Goal: Transaction & Acquisition: Book appointment/travel/reservation

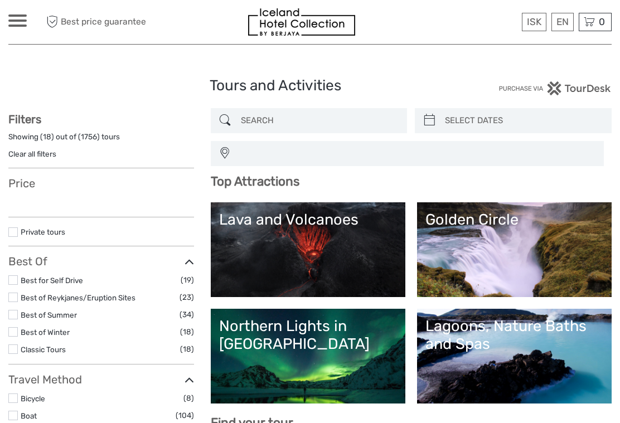
select select
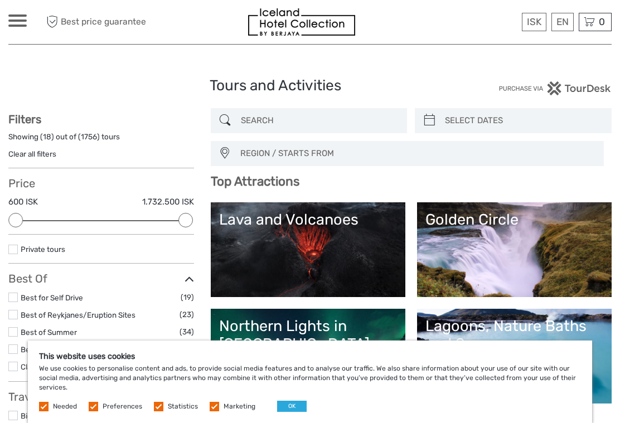
click at [0, 0] on link "English" at bounding box center [0, 0] width 0 height 0
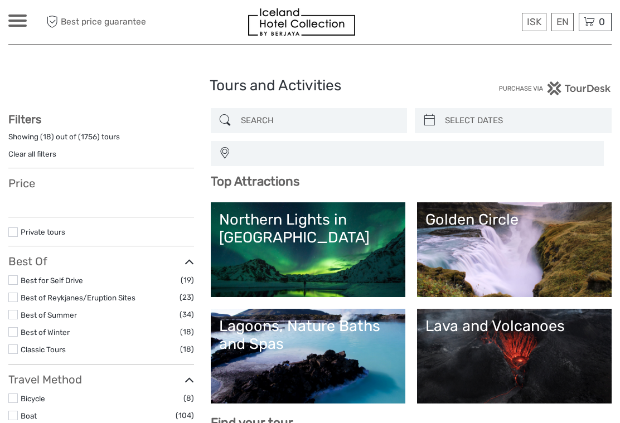
select select
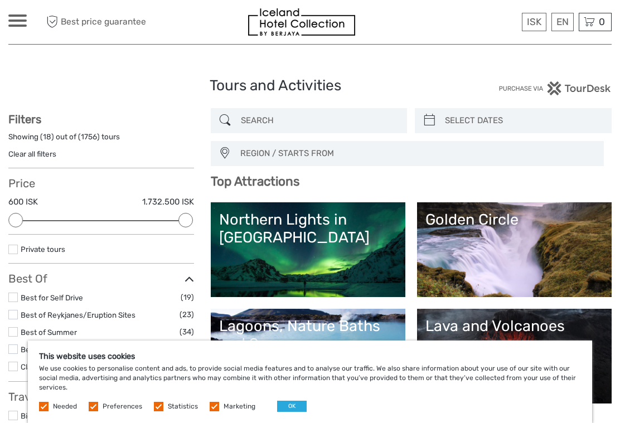
click at [245, 114] on input "search" at bounding box center [319, 121] width 166 height 20
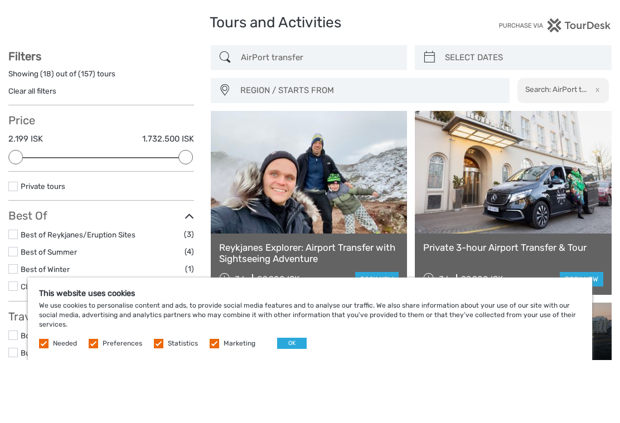
scroll to position [63, 0]
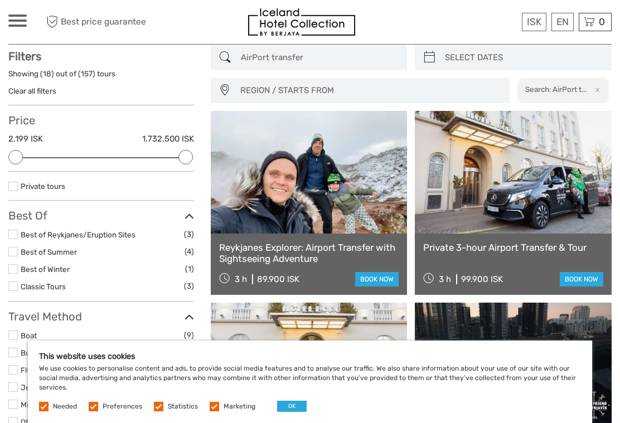
type input "AirPort transfer"
click at [222, 55] on icon at bounding box center [225, 58] width 12 height 18
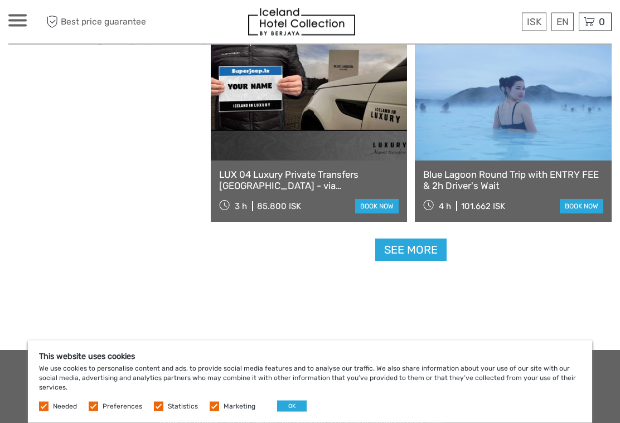
scroll to position [1667, 0]
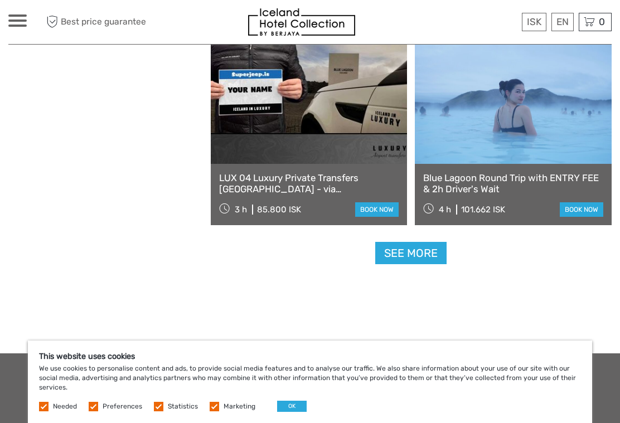
click at [398, 250] on link "See more" at bounding box center [410, 253] width 71 height 23
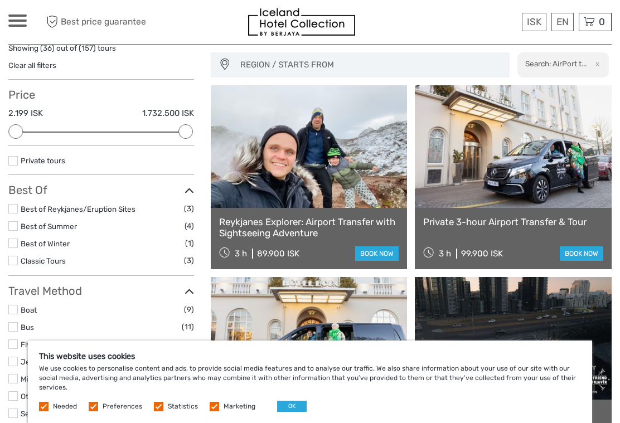
scroll to position [0, 0]
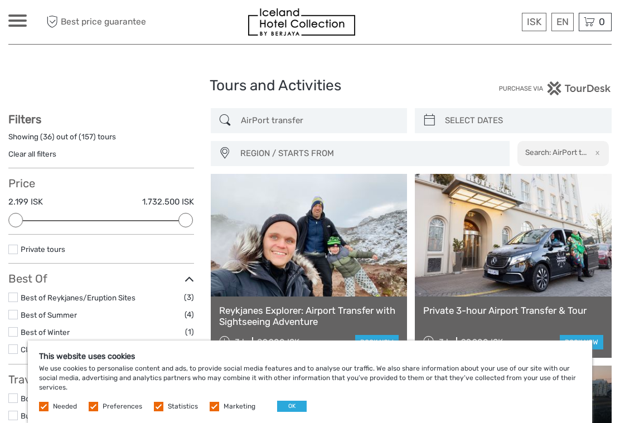
click at [544, 148] on h2 "Search: AirPort t..." at bounding box center [555, 152] width 61 height 9
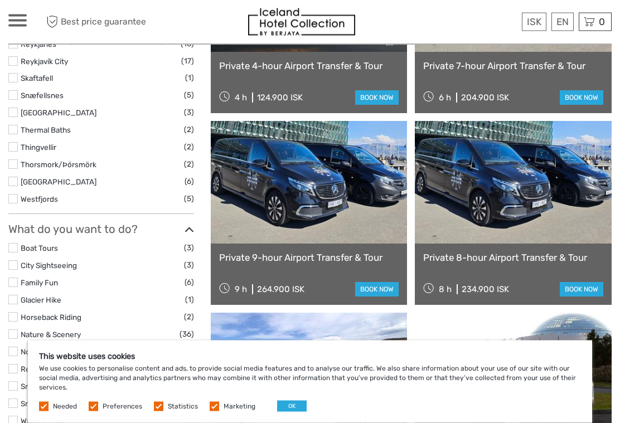
scroll to position [699, 0]
